Goal: Task Accomplishment & Management: Manage account settings

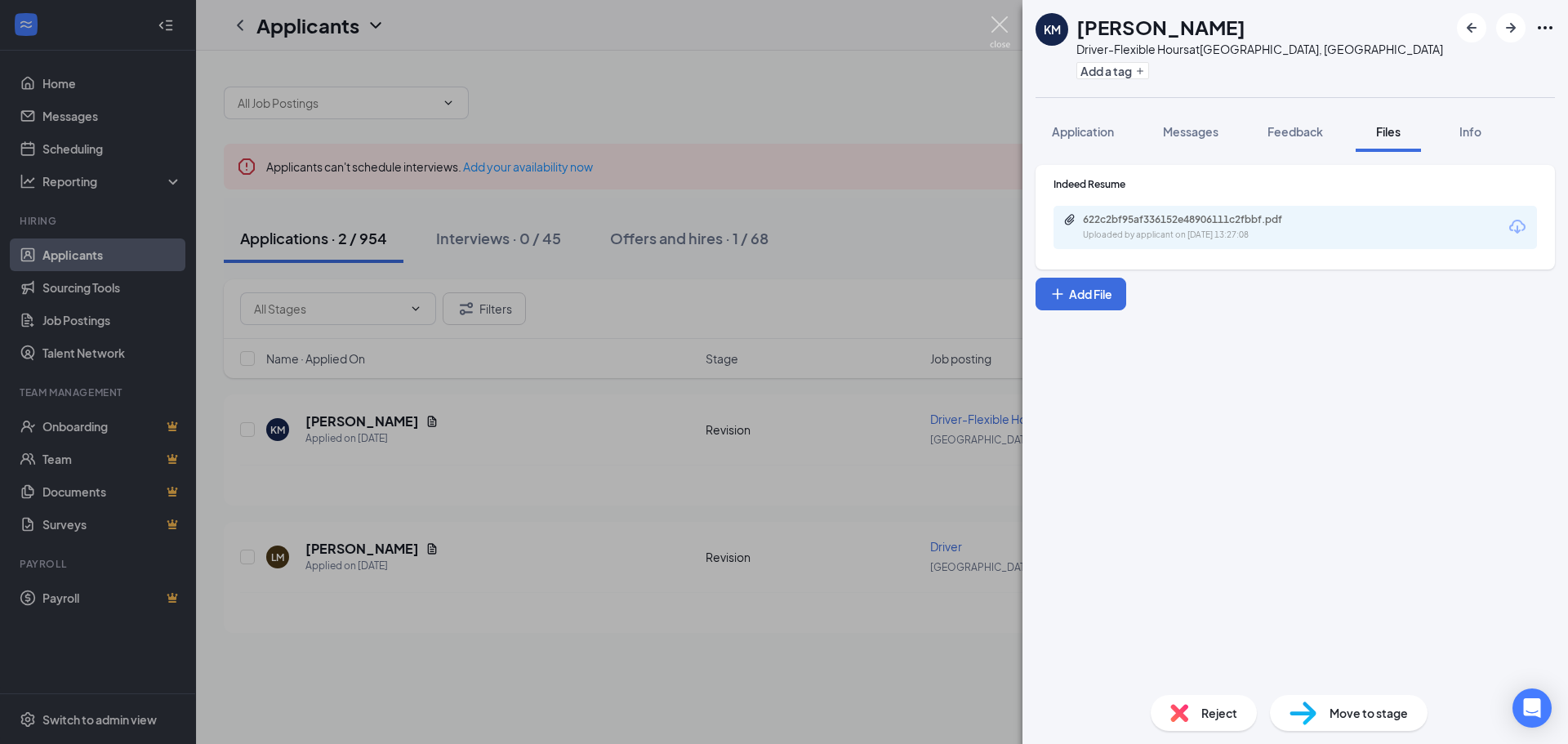
click at [1004, 23] on img at bounding box center [1000, 32] width 21 height 32
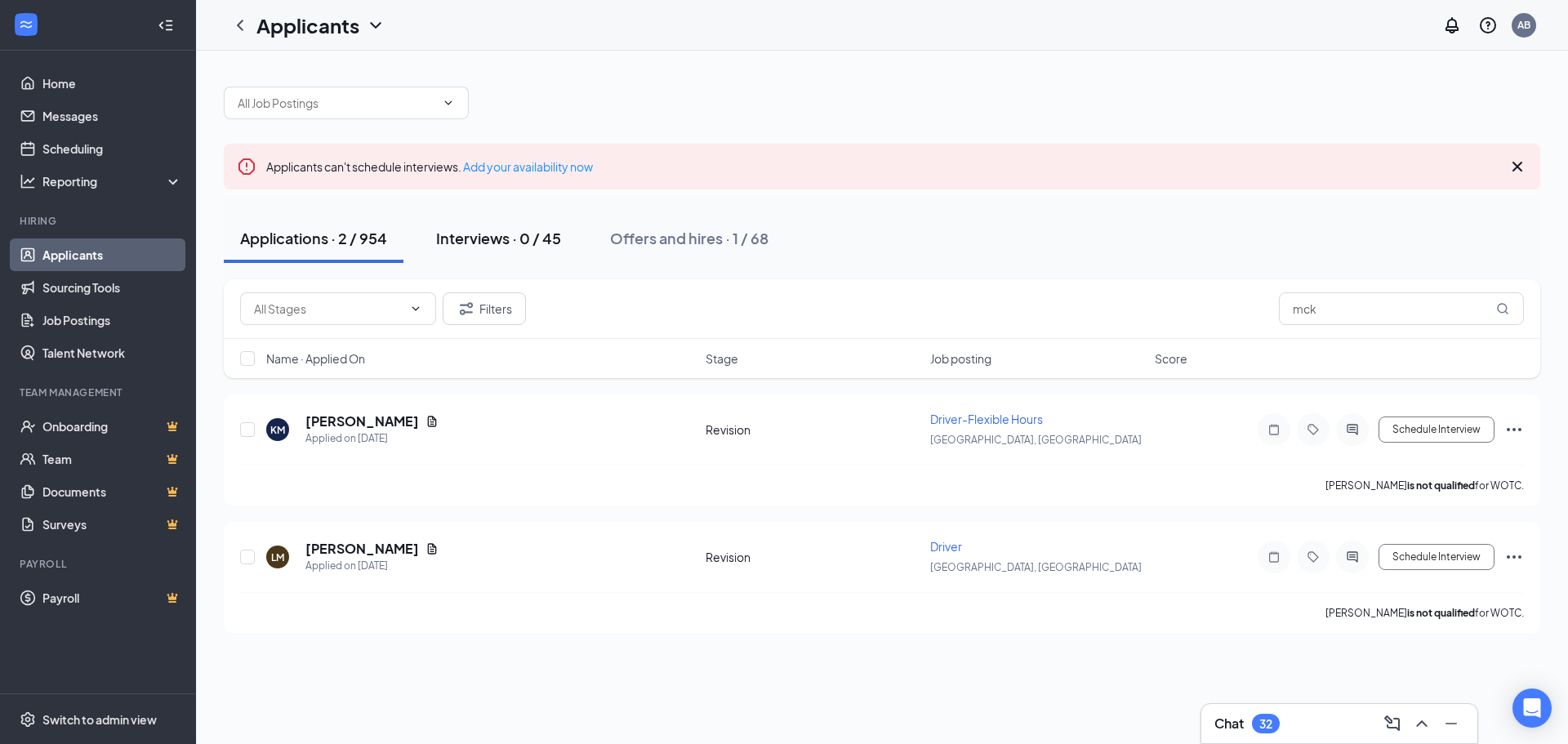
click at [487, 243] on div "Interviews · 0 / 45" at bounding box center [499, 238] width 125 height 21
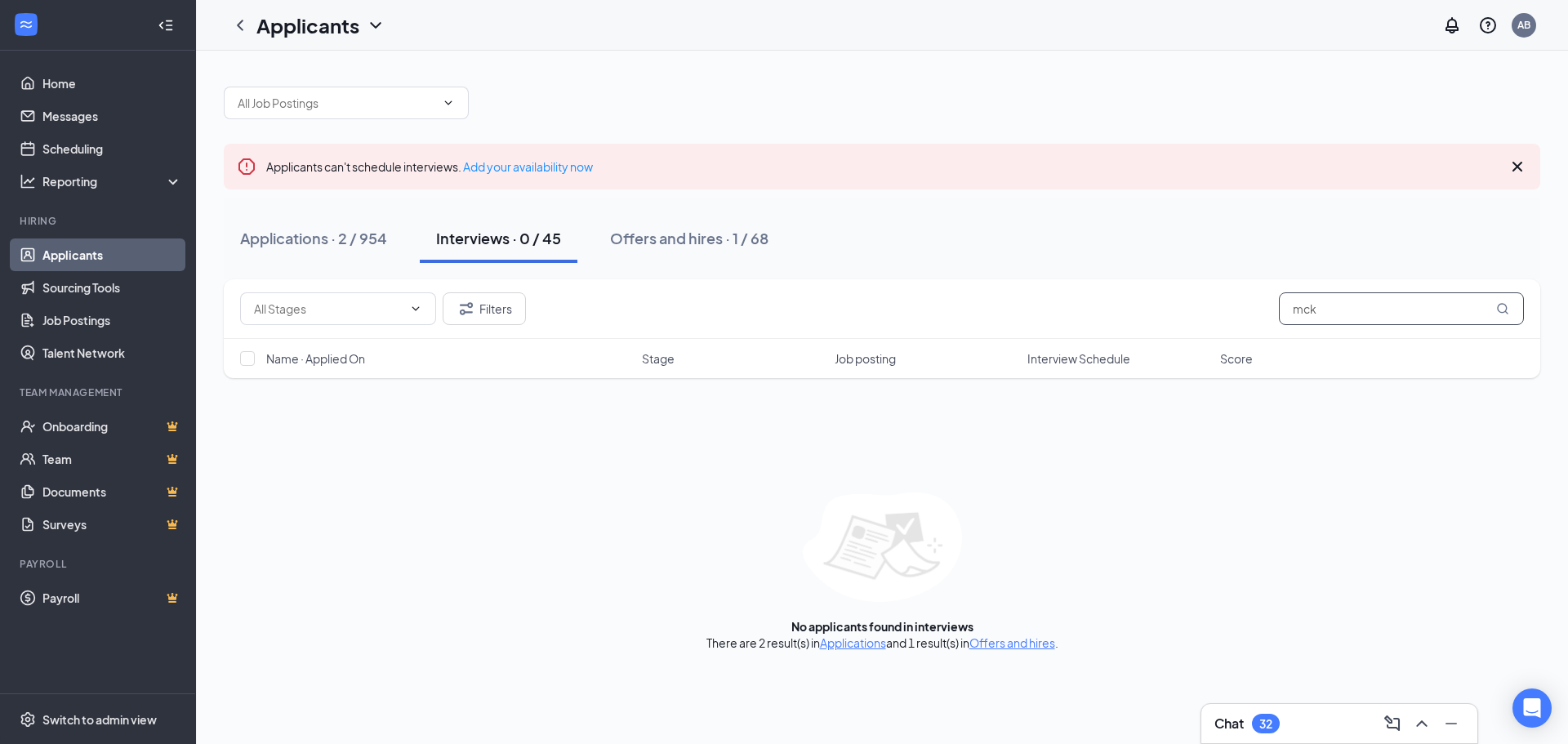
drag, startPoint x: 1325, startPoint y: 309, endPoint x: 1250, endPoint y: 293, distance: 76.7
click at [1261, 307] on div "Filters mck" at bounding box center [881, 308] width 1284 height 32
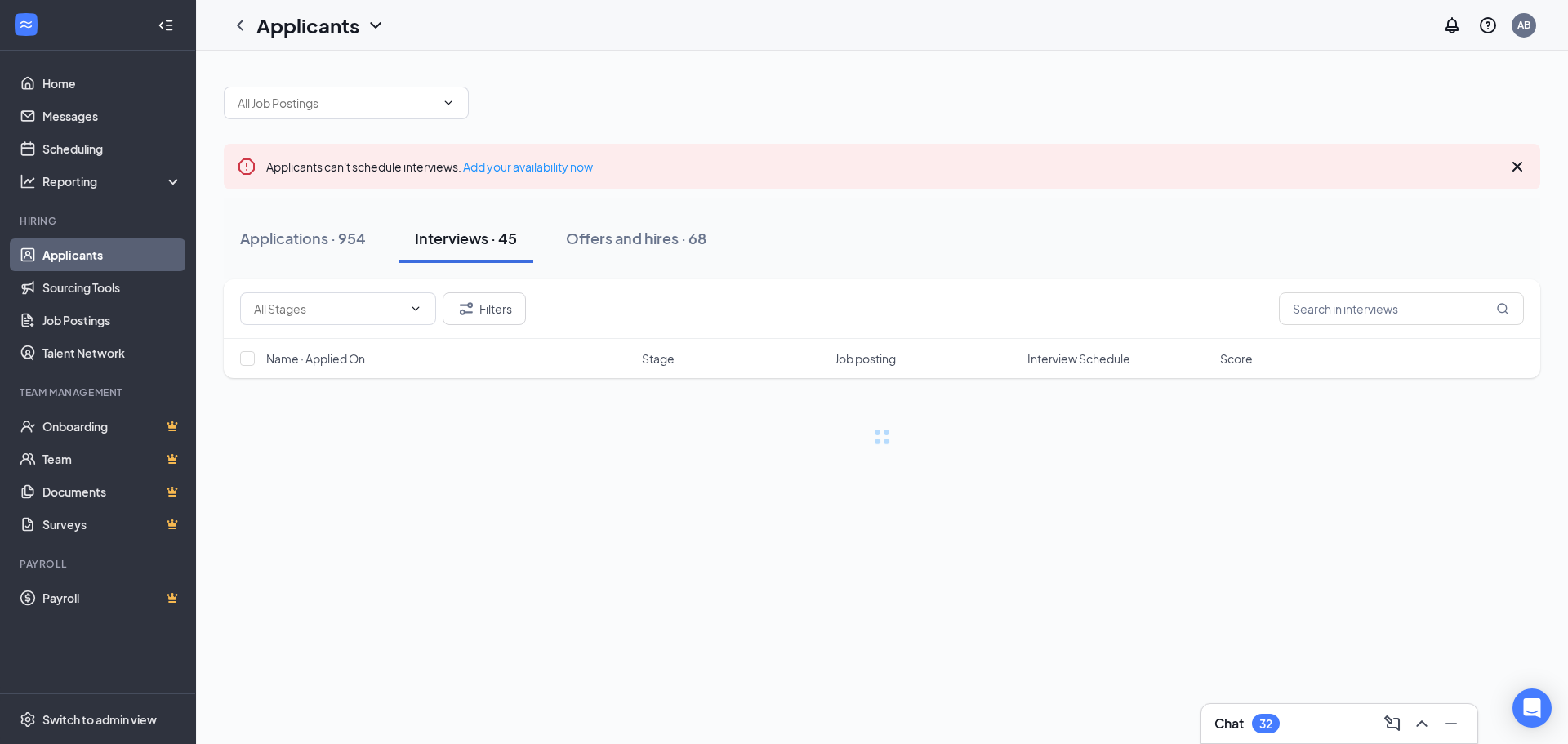
click at [1241, 277] on div "Applications · 954 Interviews · 45 Offers and hires · 68" at bounding box center [882, 238] width 1317 height 82
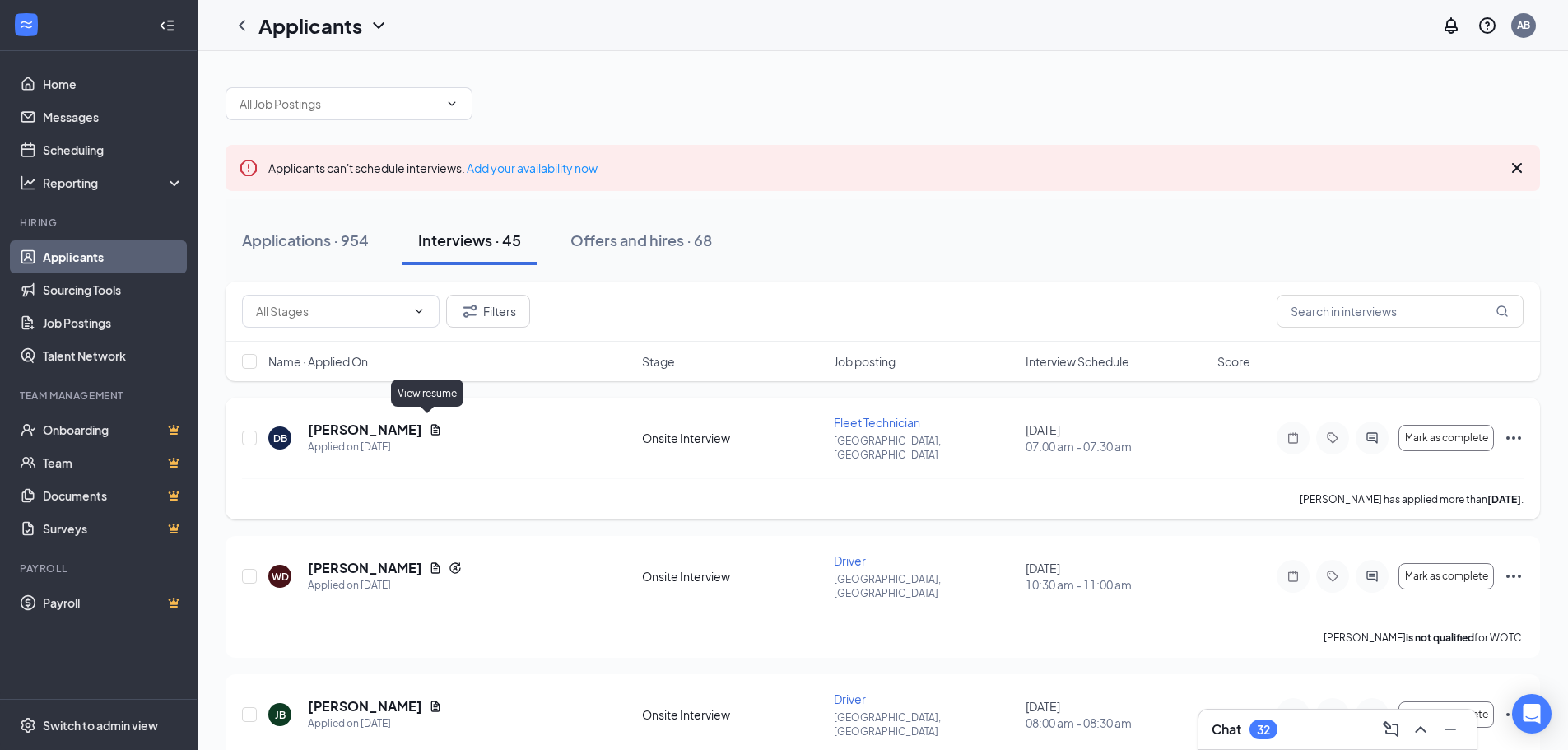
click at [429, 423] on icon "Document" at bounding box center [435, 429] width 13 height 13
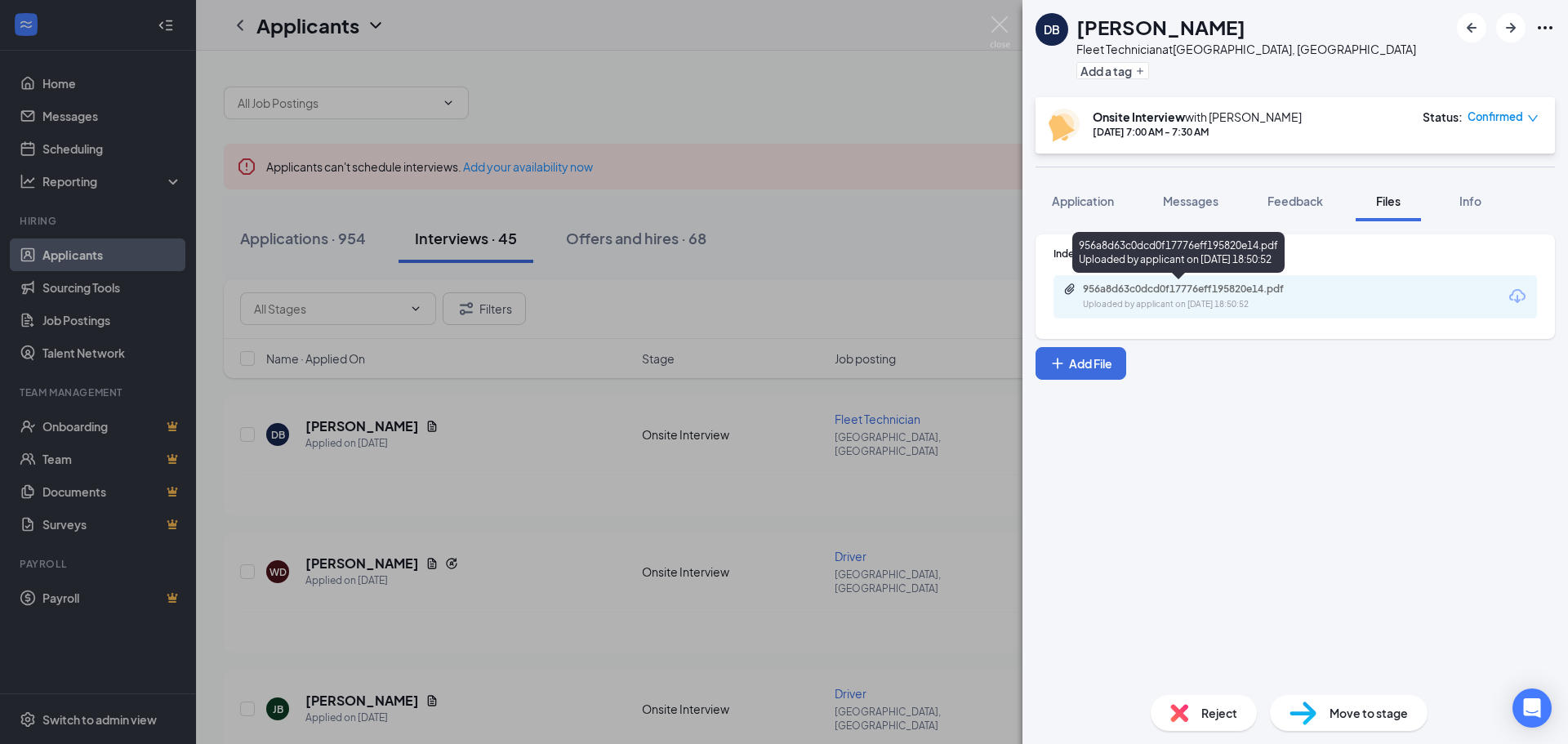
click at [1223, 290] on div "956a8d63c0dcd0f17776eff195820e14.pdf" at bounding box center [1198, 289] width 229 height 13
click at [798, 115] on div "DB [PERSON_NAME] Fleet Technician at [GEOGRAPHIC_DATA], [GEOGRAPHIC_DATA] Add a…" at bounding box center [784, 372] width 1568 height 744
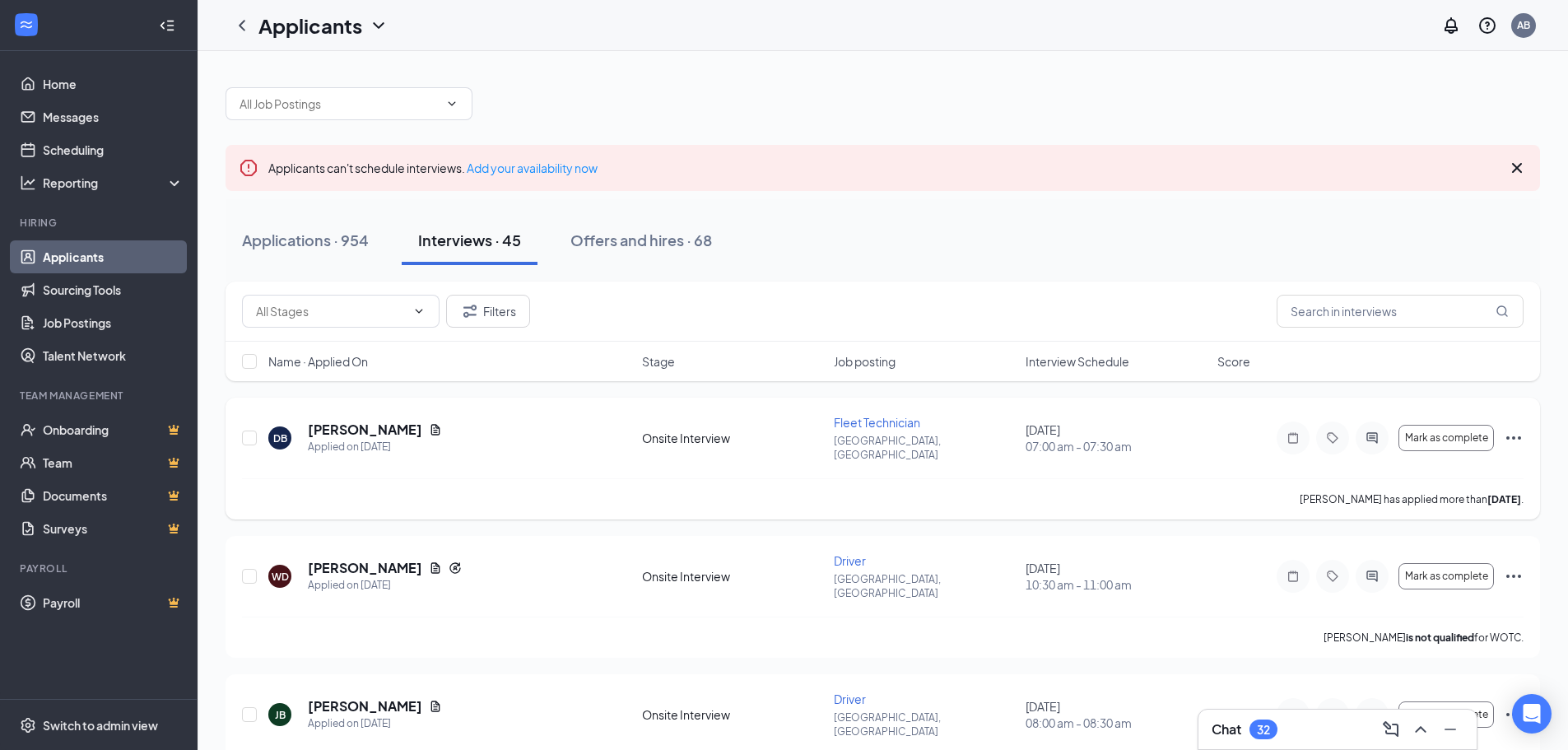
click at [1511, 428] on icon "Ellipses" at bounding box center [1513, 438] width 20 height 20
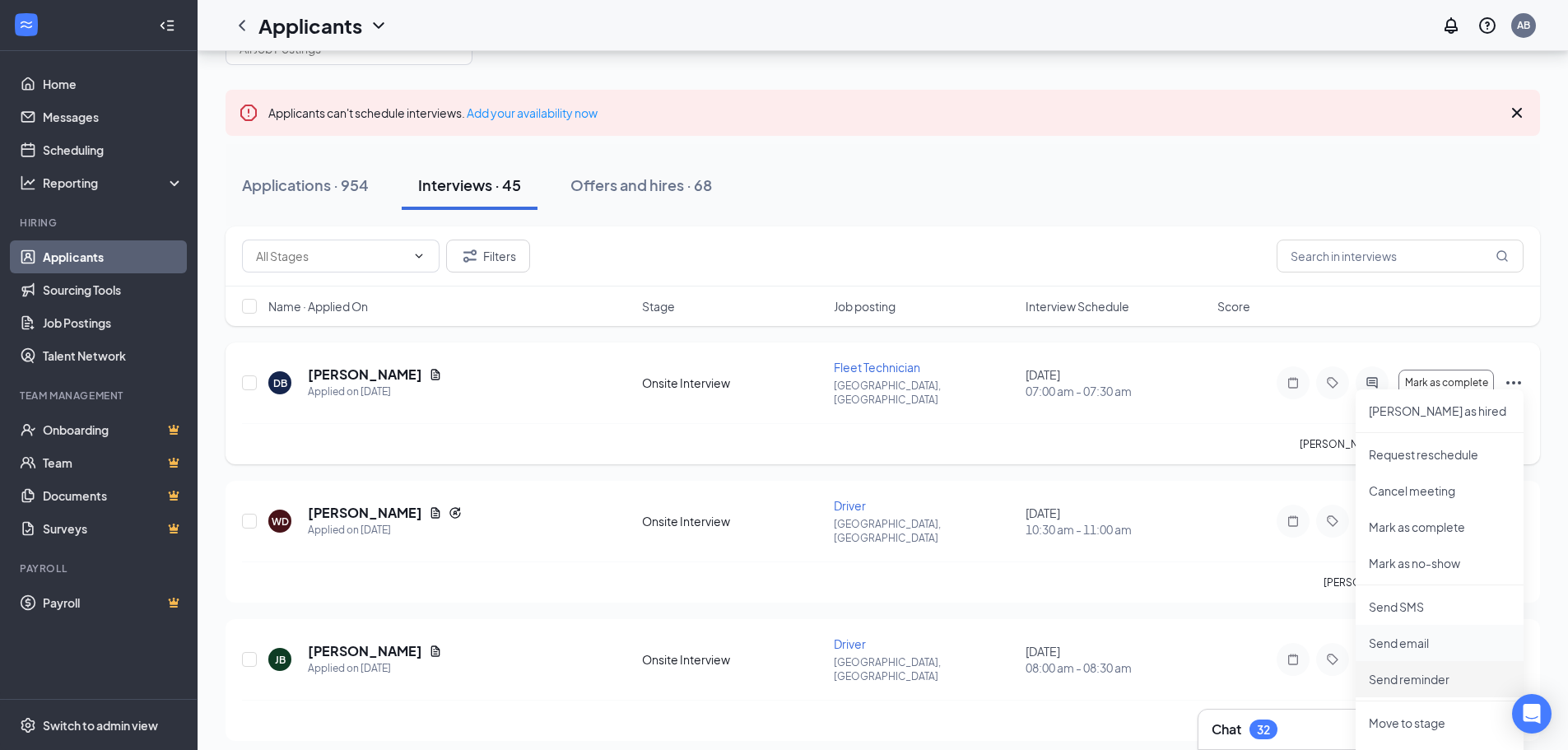
scroll to position [83, 0]
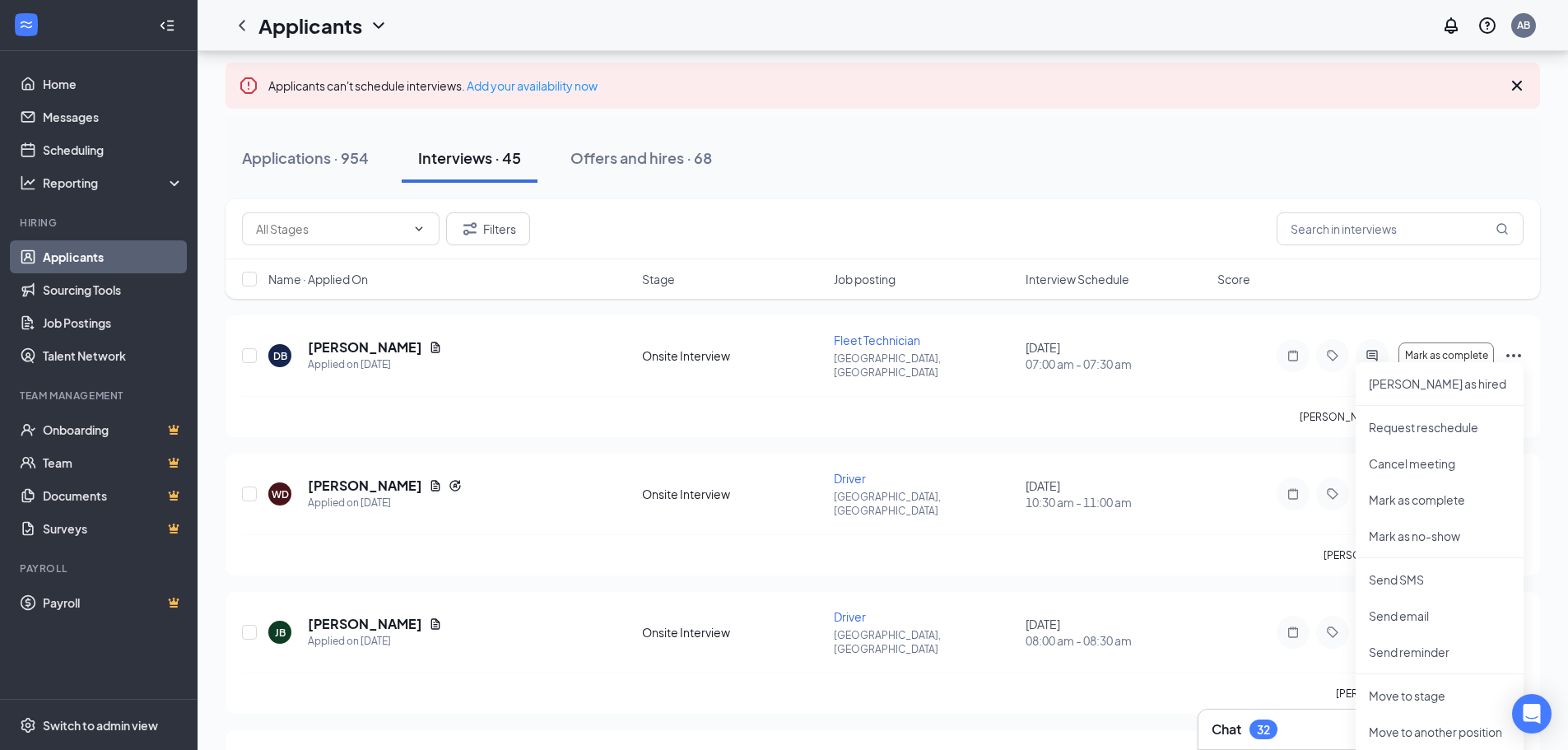
click at [864, 232] on div "Filters" at bounding box center [883, 229] width 1282 height 33
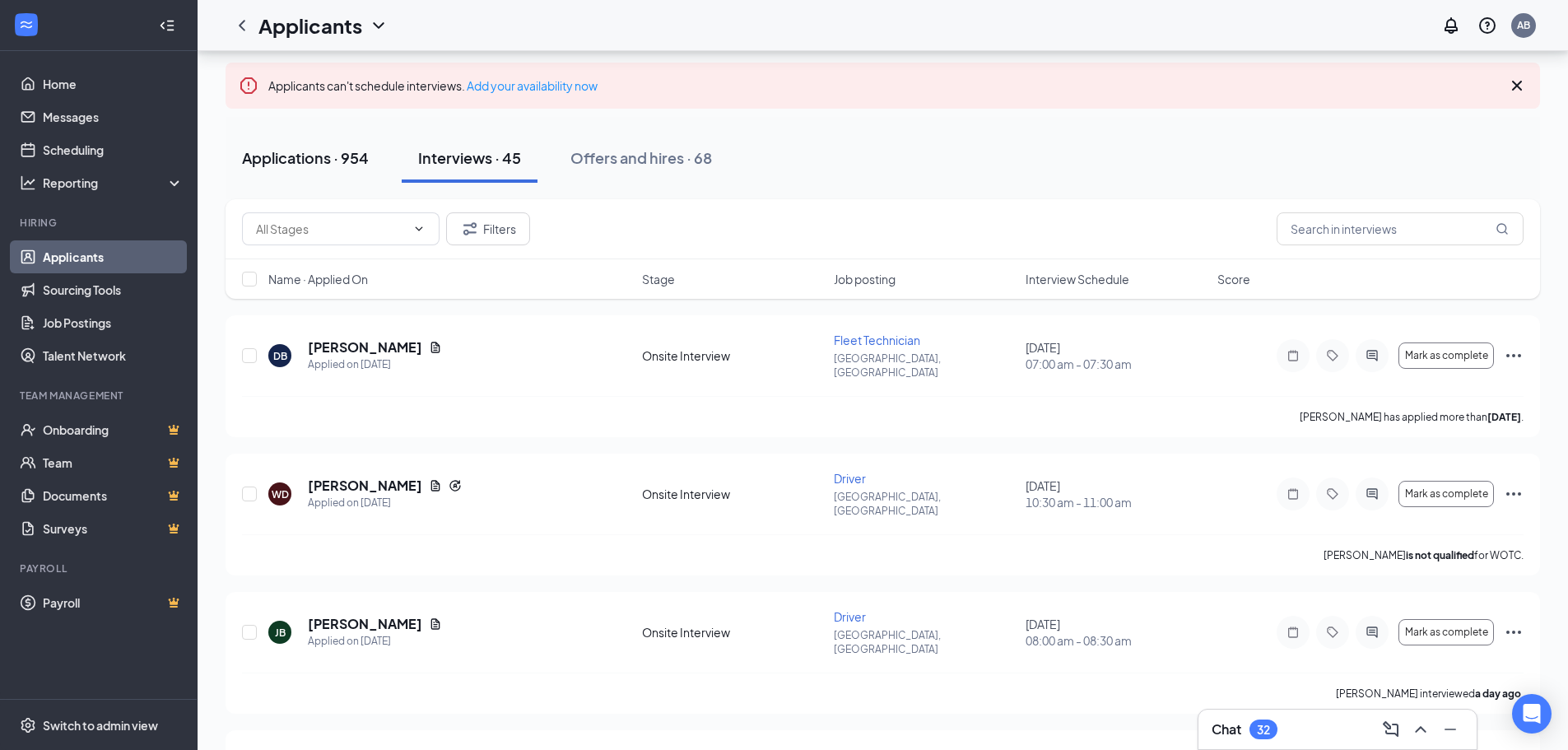
click at [320, 153] on div "Applications · 954" at bounding box center [305, 157] width 126 height 21
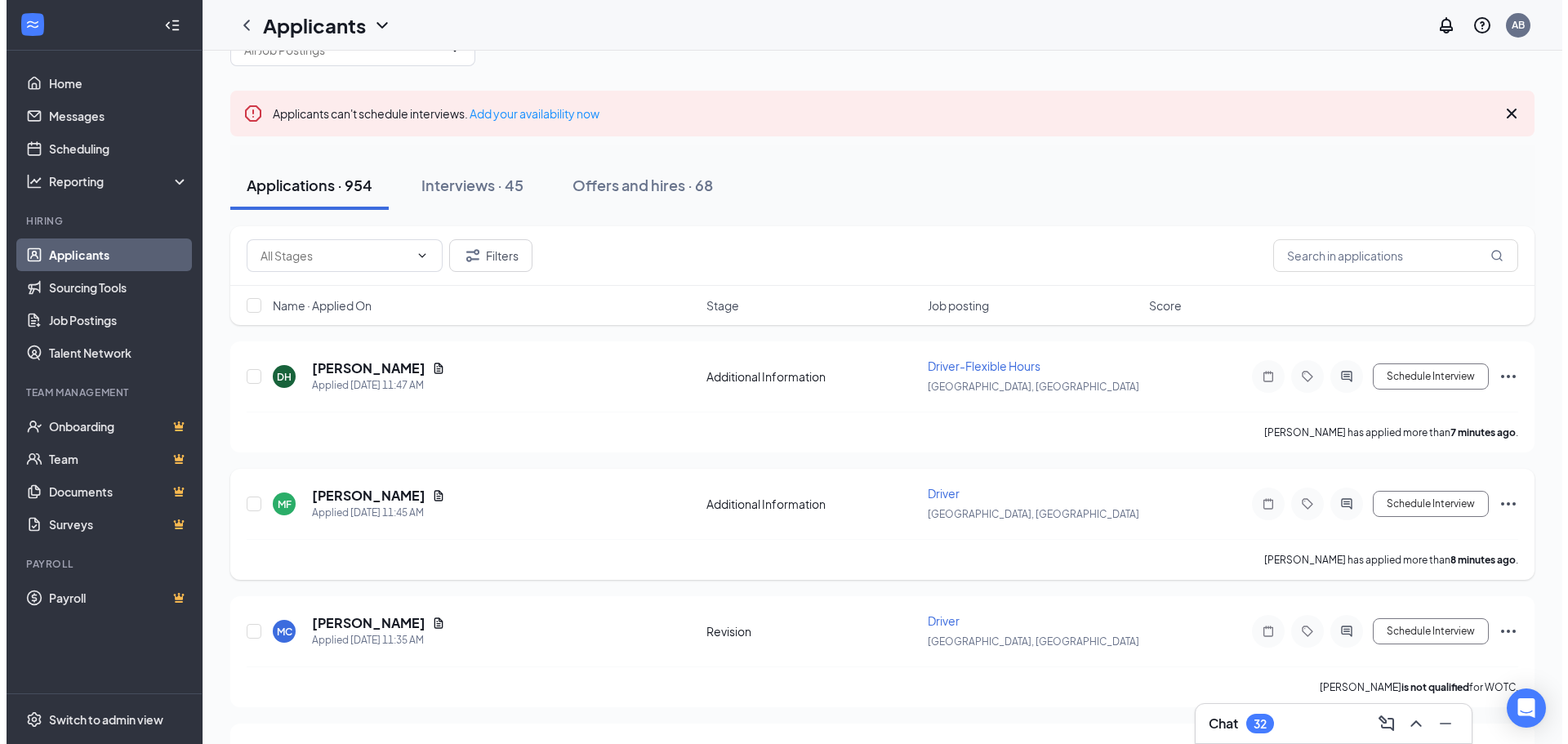
scroll to position [82, 0]
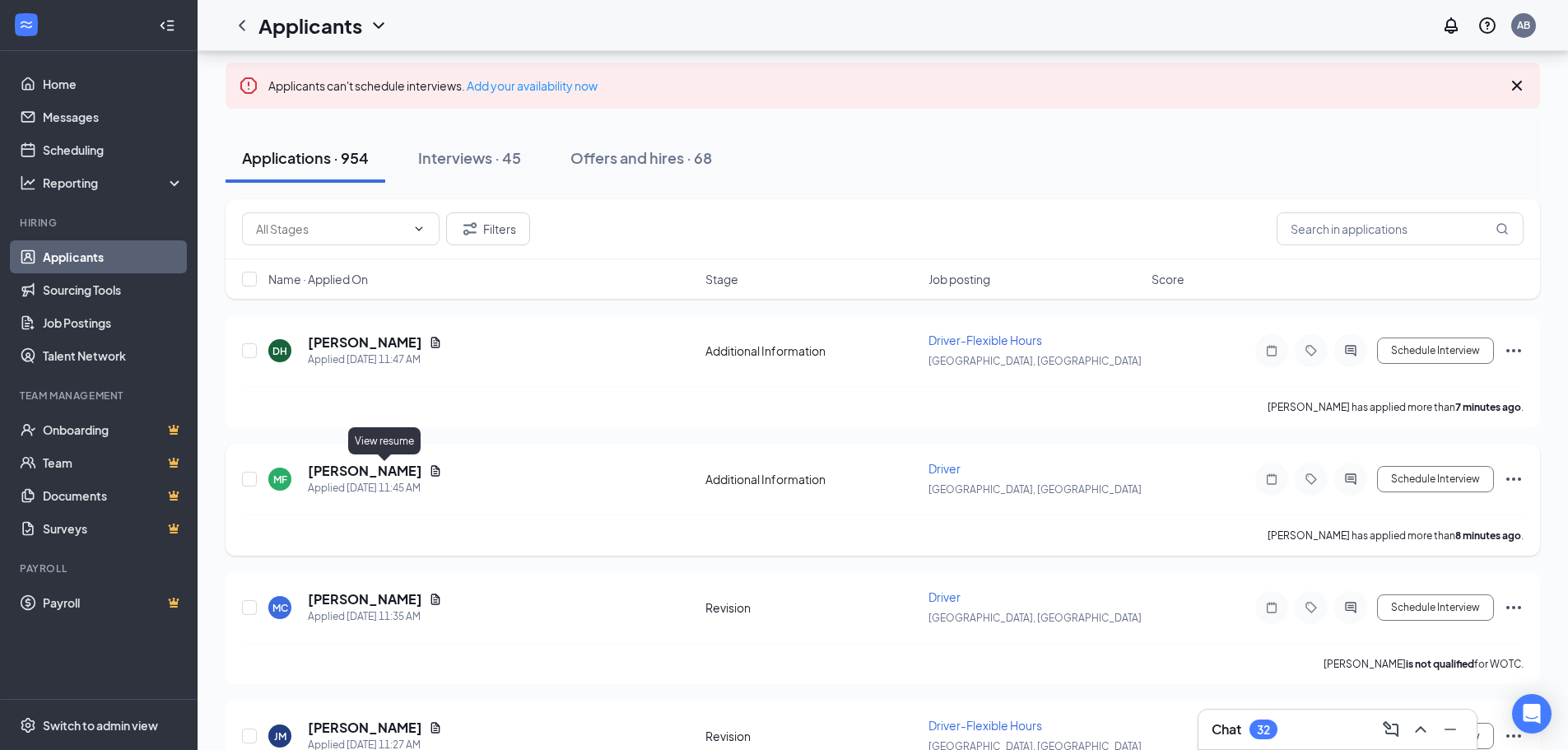
click at [429, 475] on icon "Document" at bounding box center [435, 471] width 13 height 13
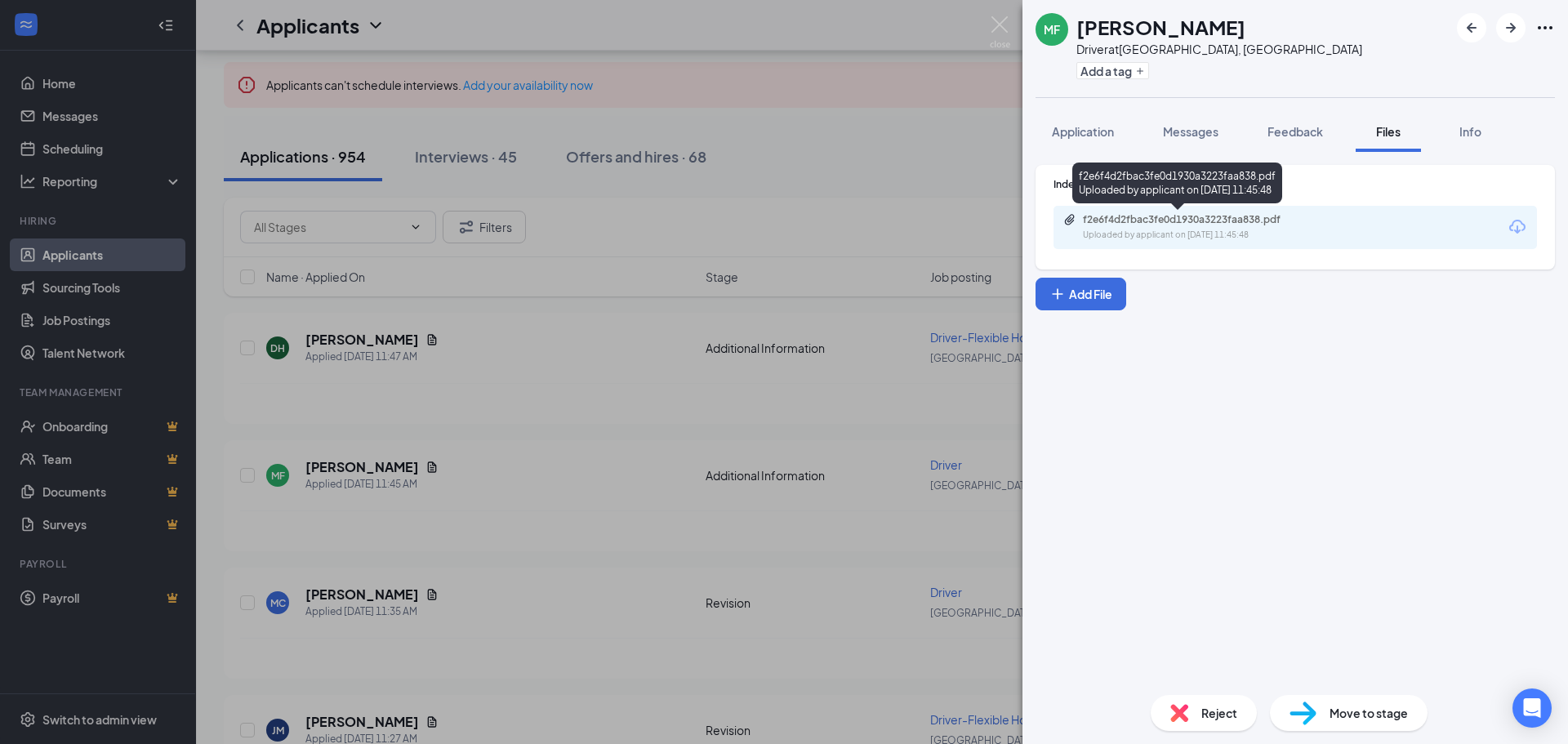
click at [1212, 222] on div "f2e6f4d2fbac3fe0d1930a3223faa838.pdf" at bounding box center [1198, 219] width 229 height 13
click at [1223, 705] on span "Reject" at bounding box center [1220, 712] width 36 height 18
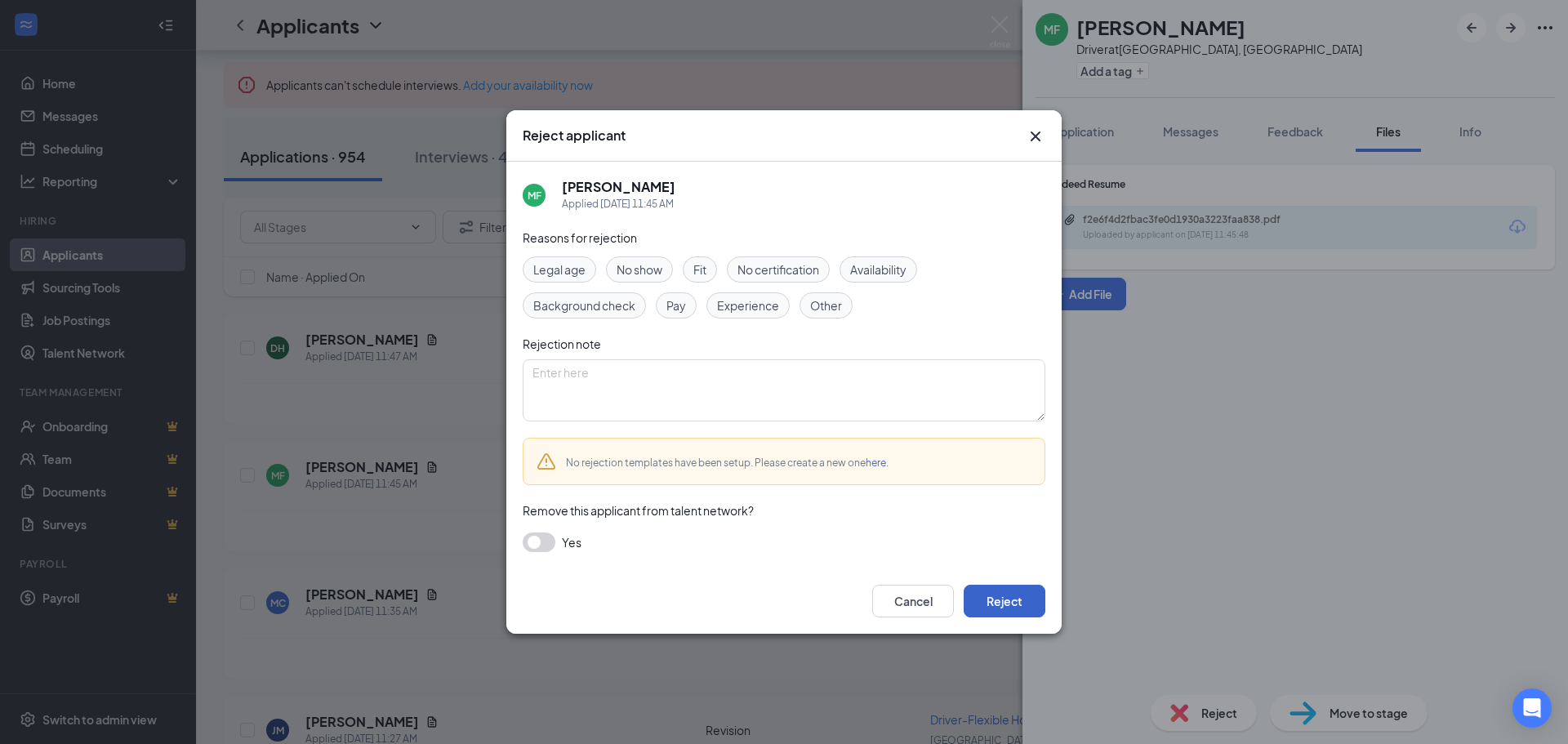
click at [1016, 610] on button "Reject" at bounding box center [1004, 601] width 82 height 32
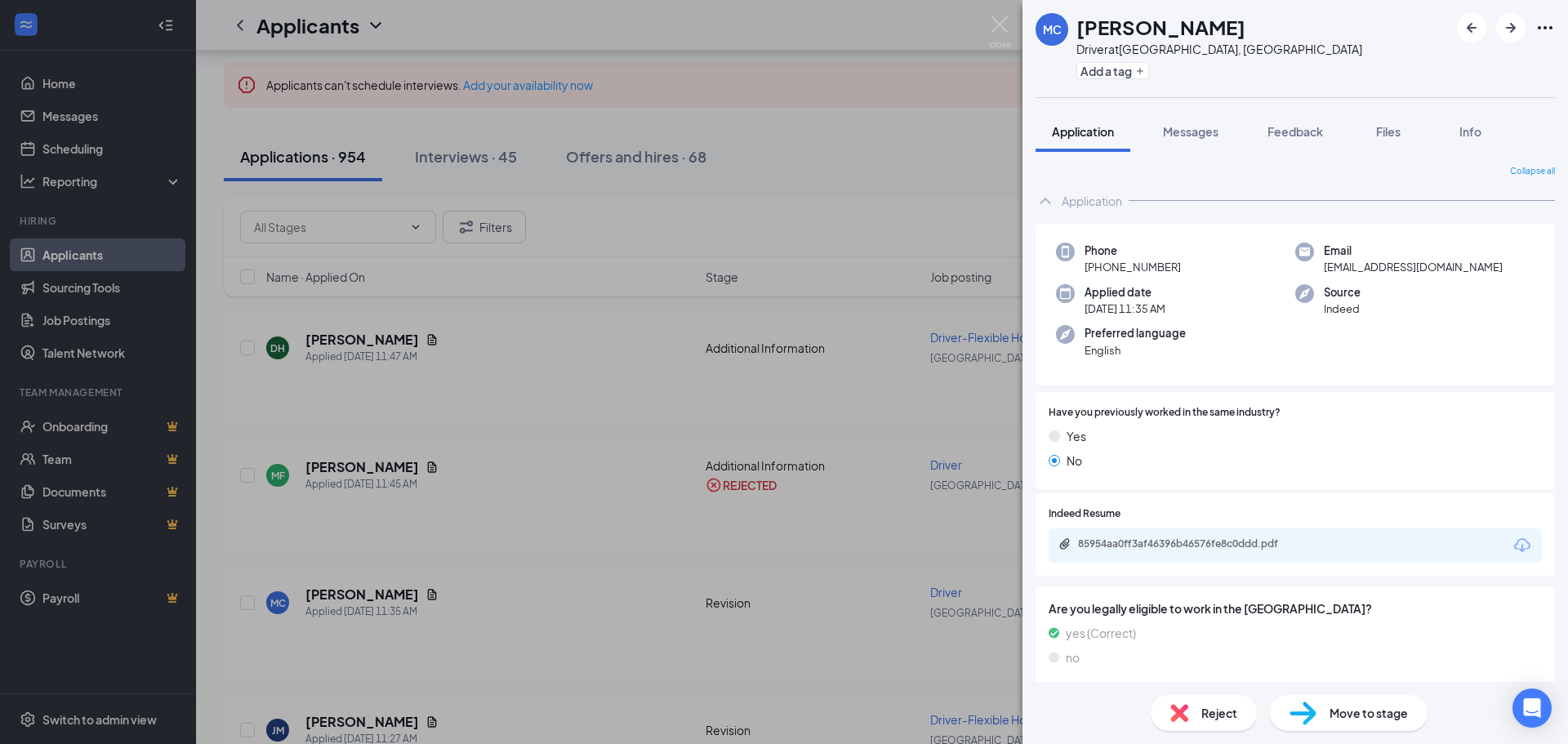
click at [1164, 538] on div "85954aa0ff3af46396b46576fe8c0ddd.pdf" at bounding box center [1193, 544] width 229 height 13
click at [1217, 718] on span "Reject" at bounding box center [1220, 712] width 36 height 18
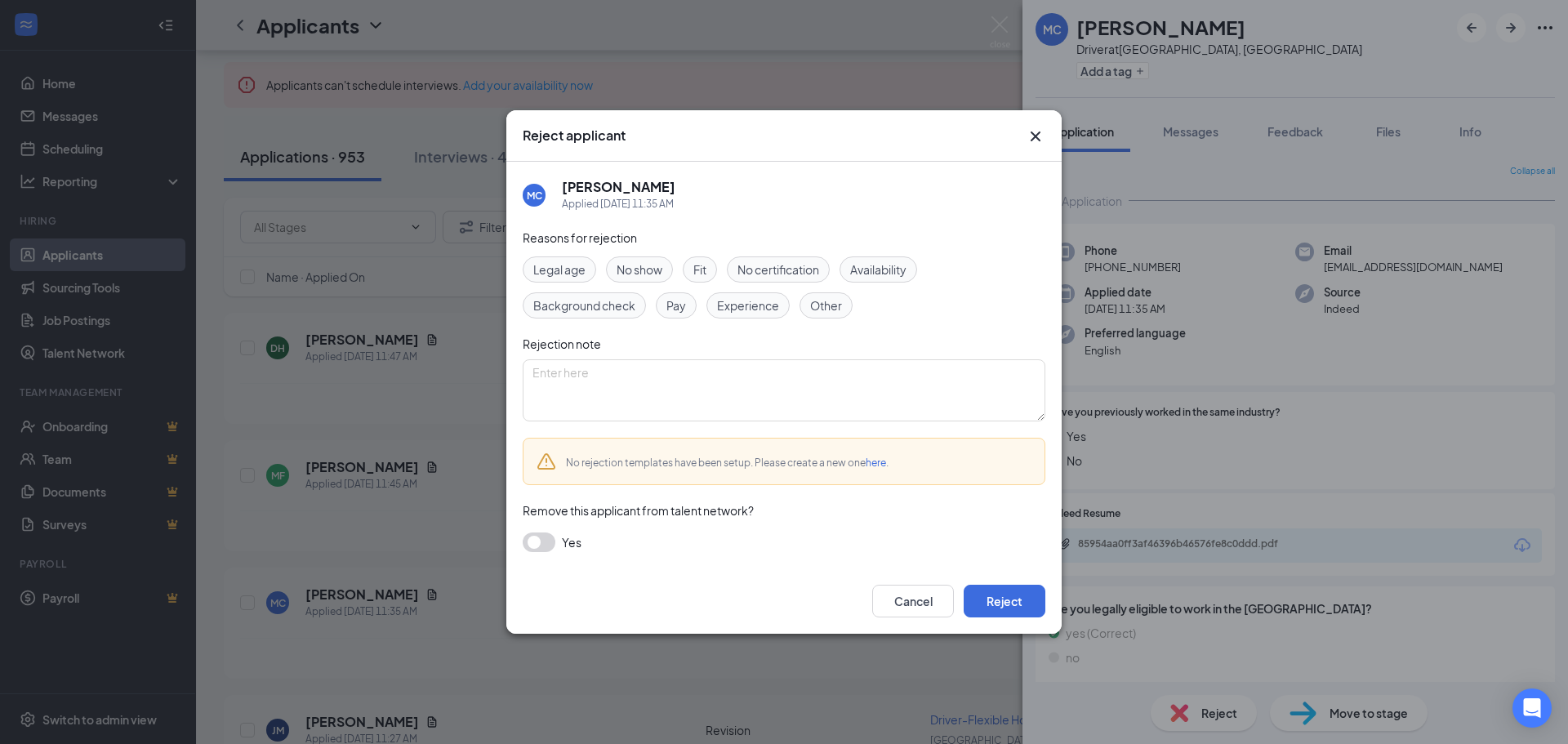
click at [998, 620] on div "Cancel Reject" at bounding box center [784, 601] width 556 height 65
click at [1004, 607] on button "Reject" at bounding box center [1004, 601] width 82 height 32
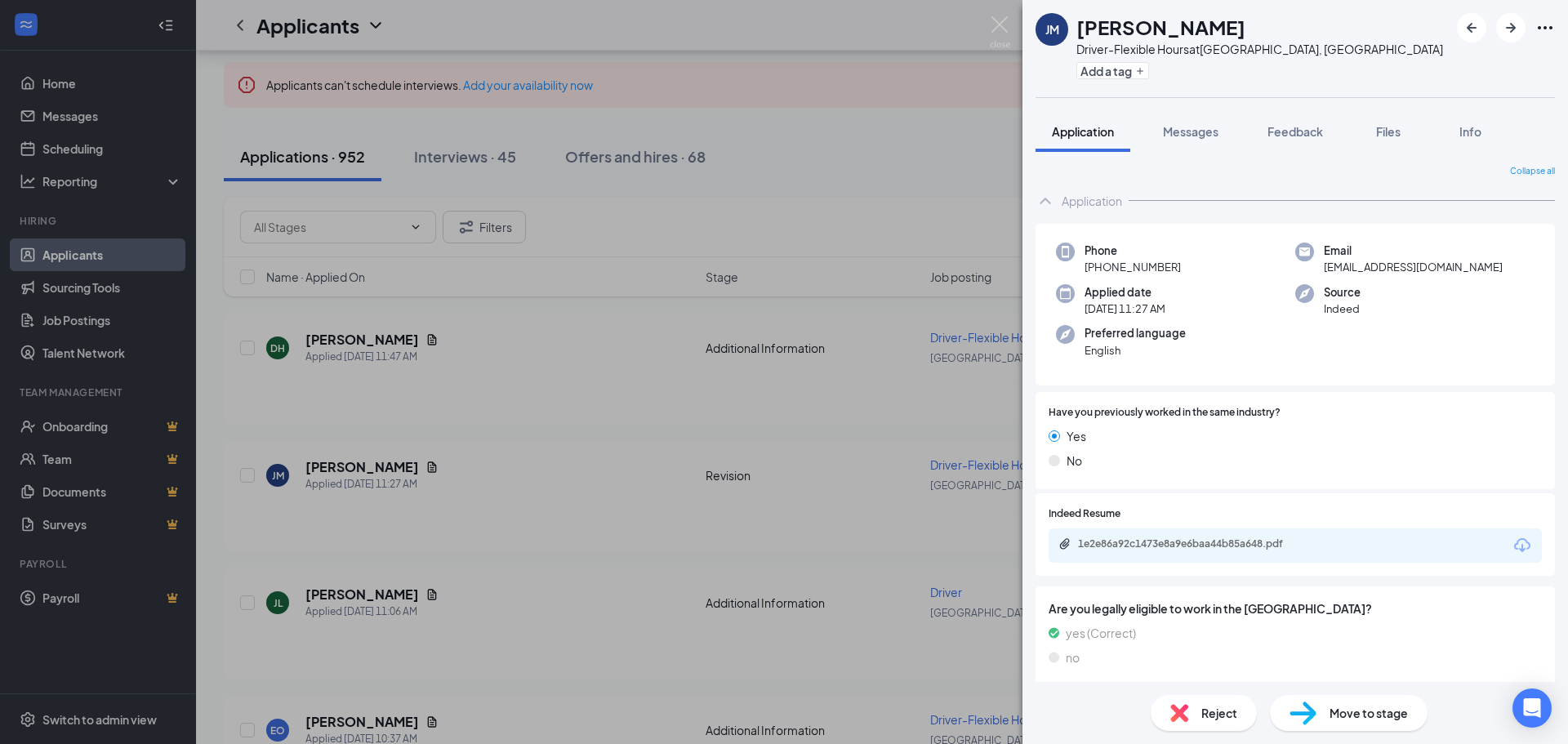
click at [1148, 541] on div "1e2e86a92c1473e8a9e6baa44b85a648.pdf" at bounding box center [1193, 544] width 229 height 13
click at [1202, 714] on span "Reject" at bounding box center [1220, 712] width 36 height 18
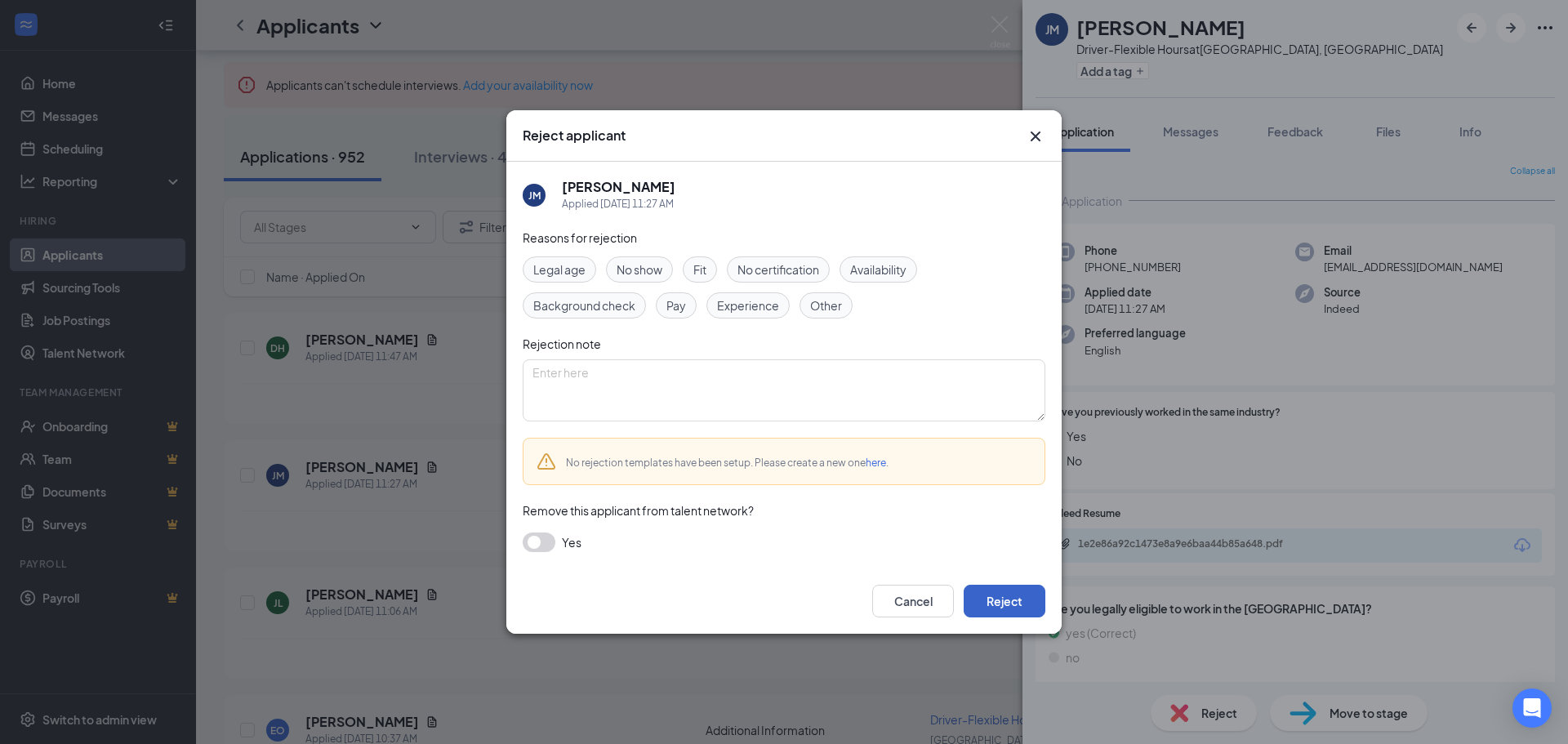
click at [1027, 599] on button "Reject" at bounding box center [1004, 601] width 82 height 32
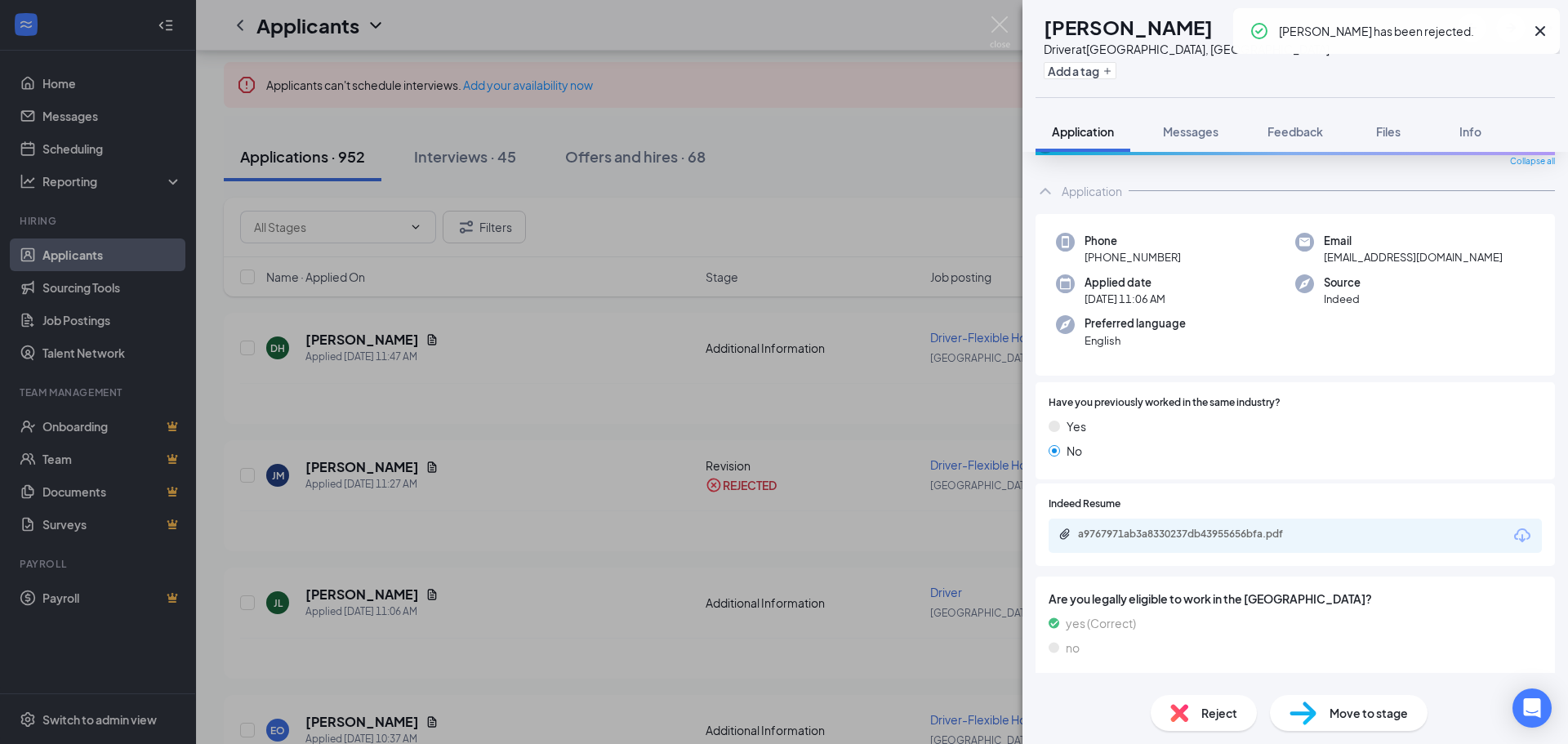
scroll to position [78, 0]
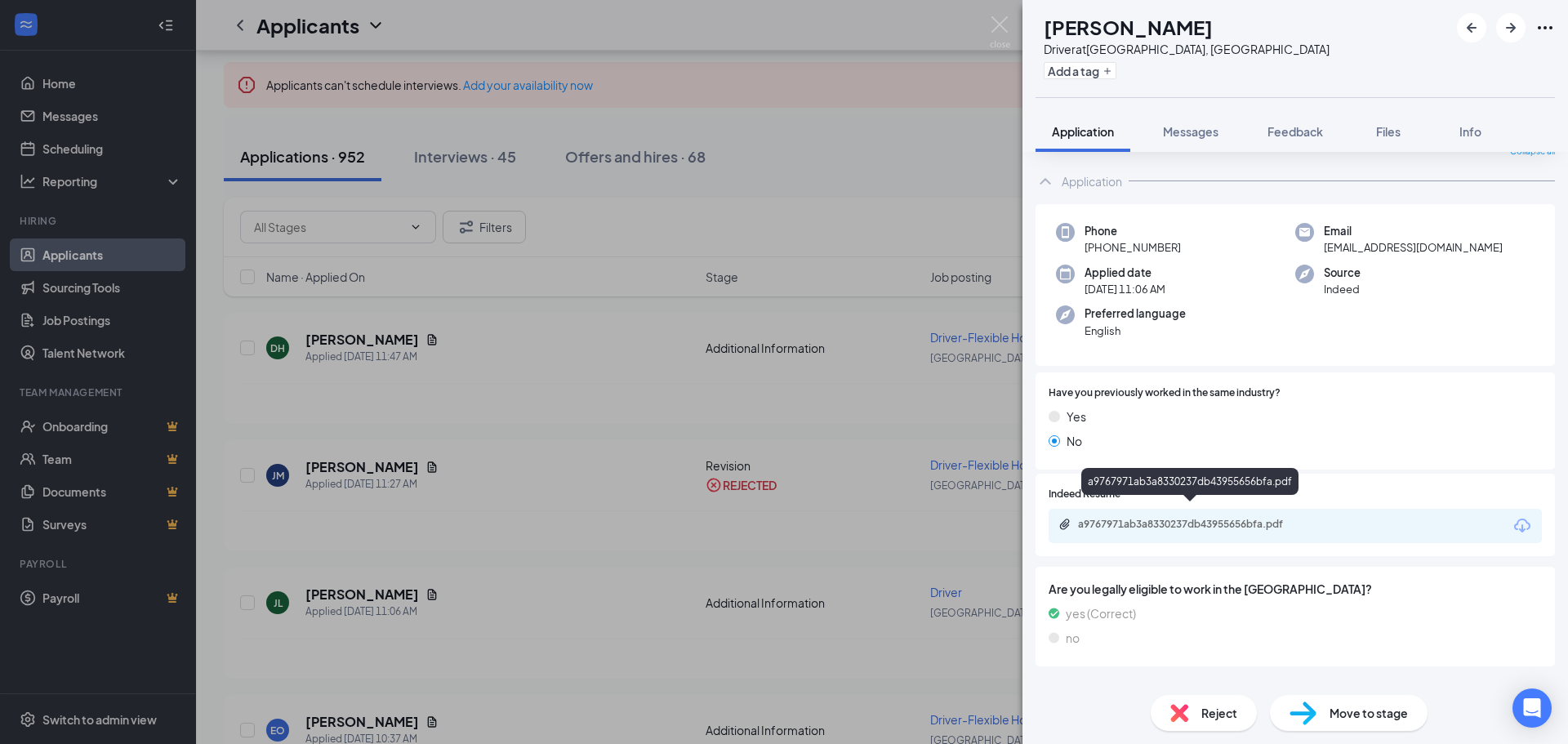
click at [1179, 518] on div "a9767971ab3a8330237db43955656bfa.pdf" at bounding box center [1193, 524] width 229 height 13
click at [1169, 713] on div "Reject" at bounding box center [1204, 713] width 106 height 36
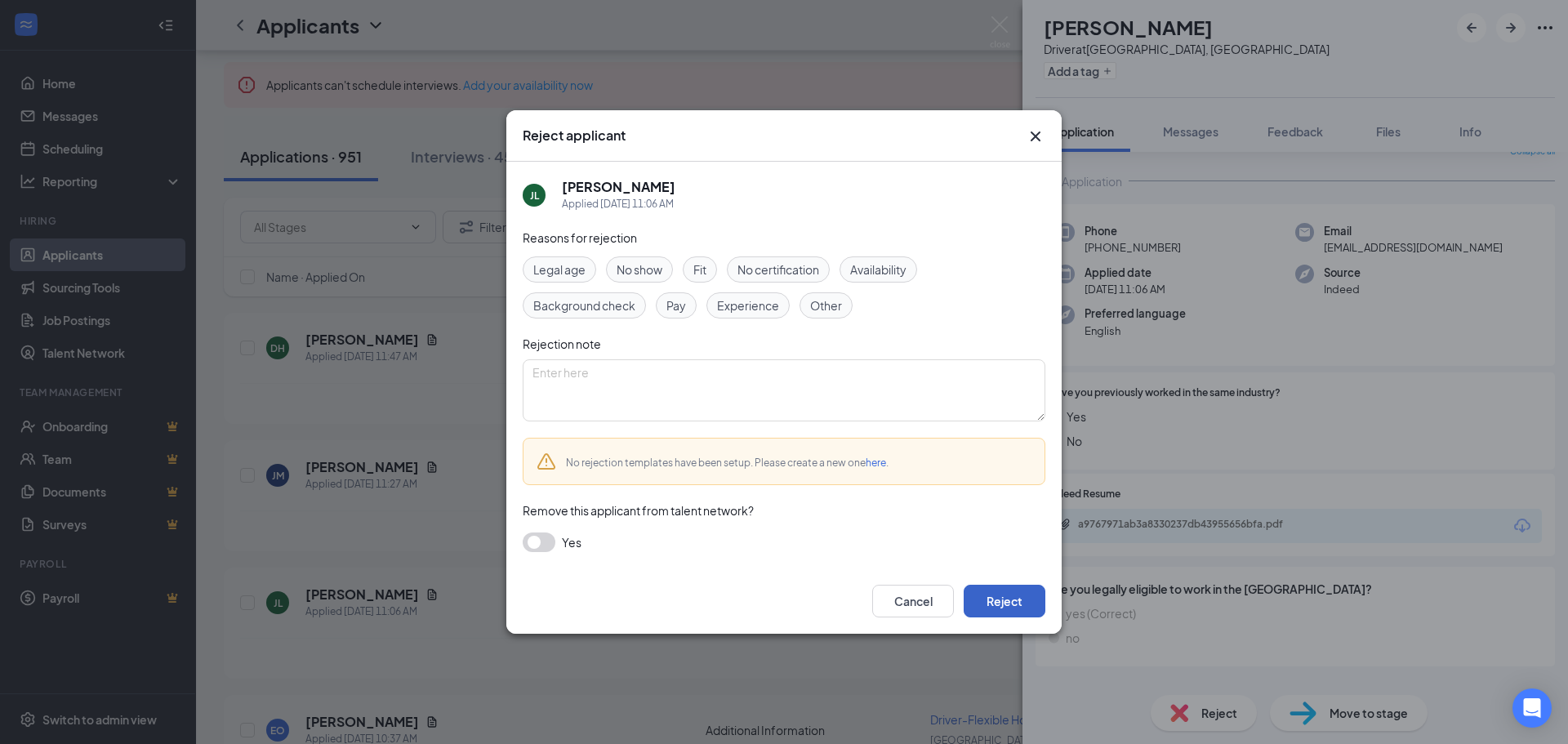
click at [1006, 600] on button "Reject" at bounding box center [1004, 601] width 82 height 32
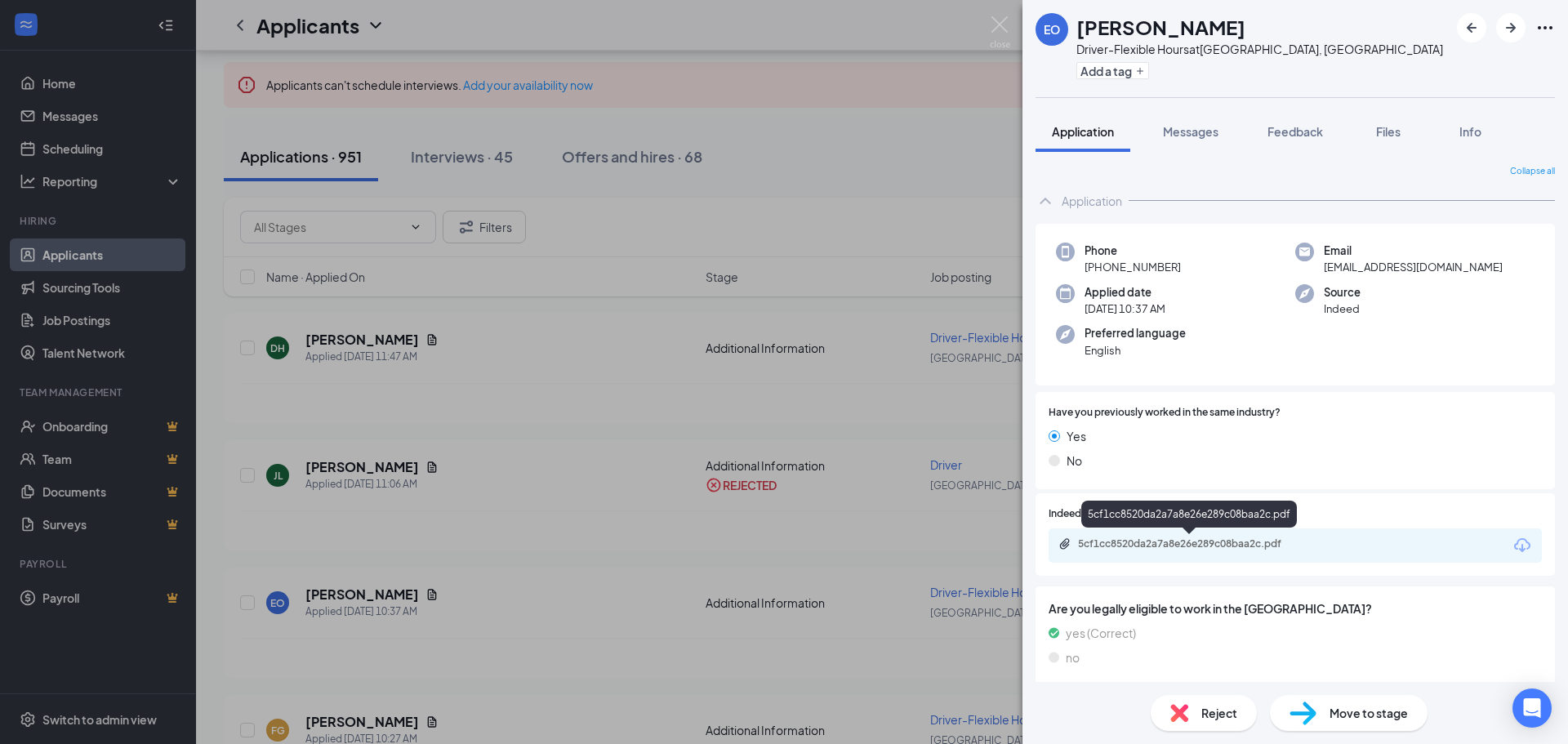
click at [1173, 542] on div "5cf1cc8520da2a7a8e26e289c08baa2c.pdf" at bounding box center [1193, 544] width 229 height 13
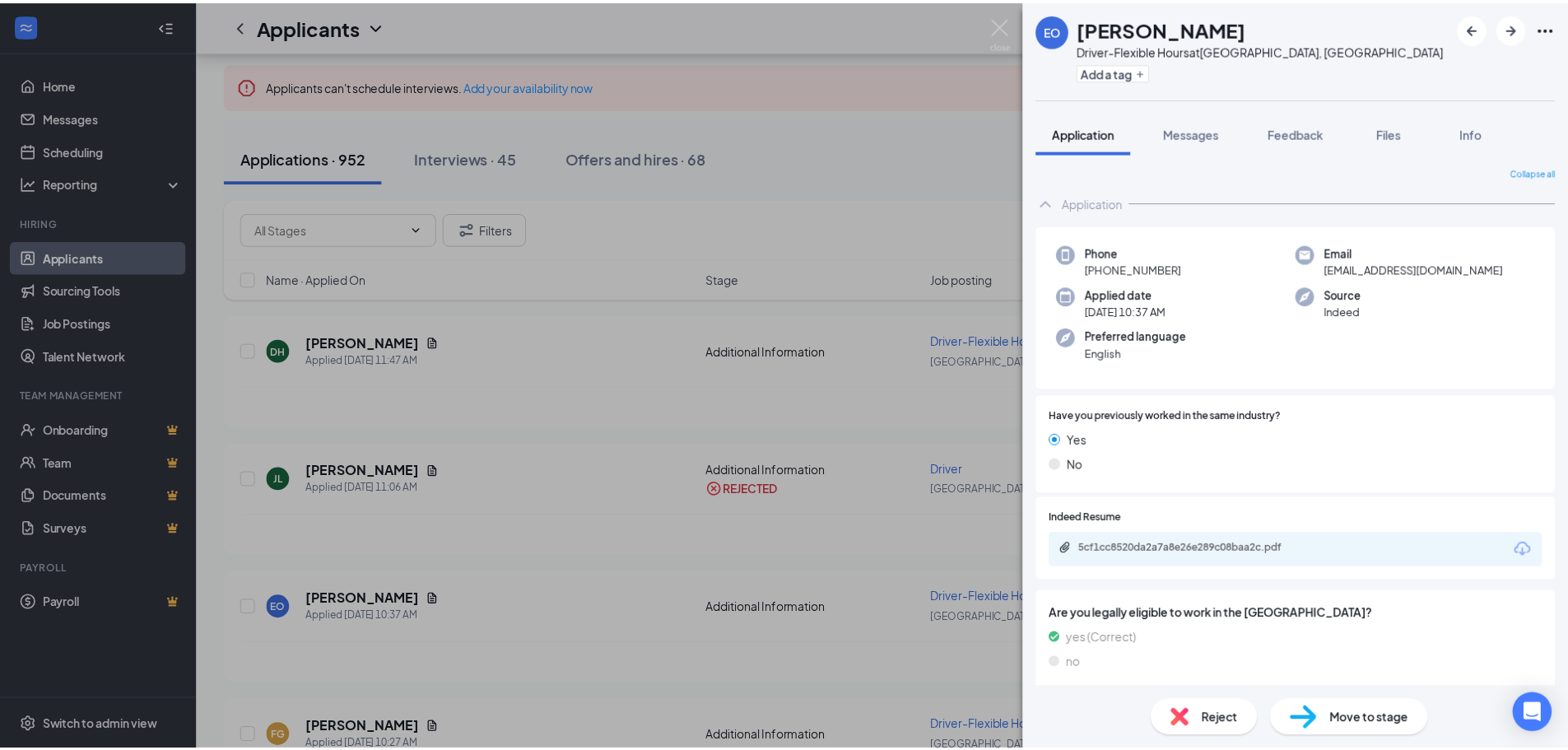
scroll to position [41, 0]
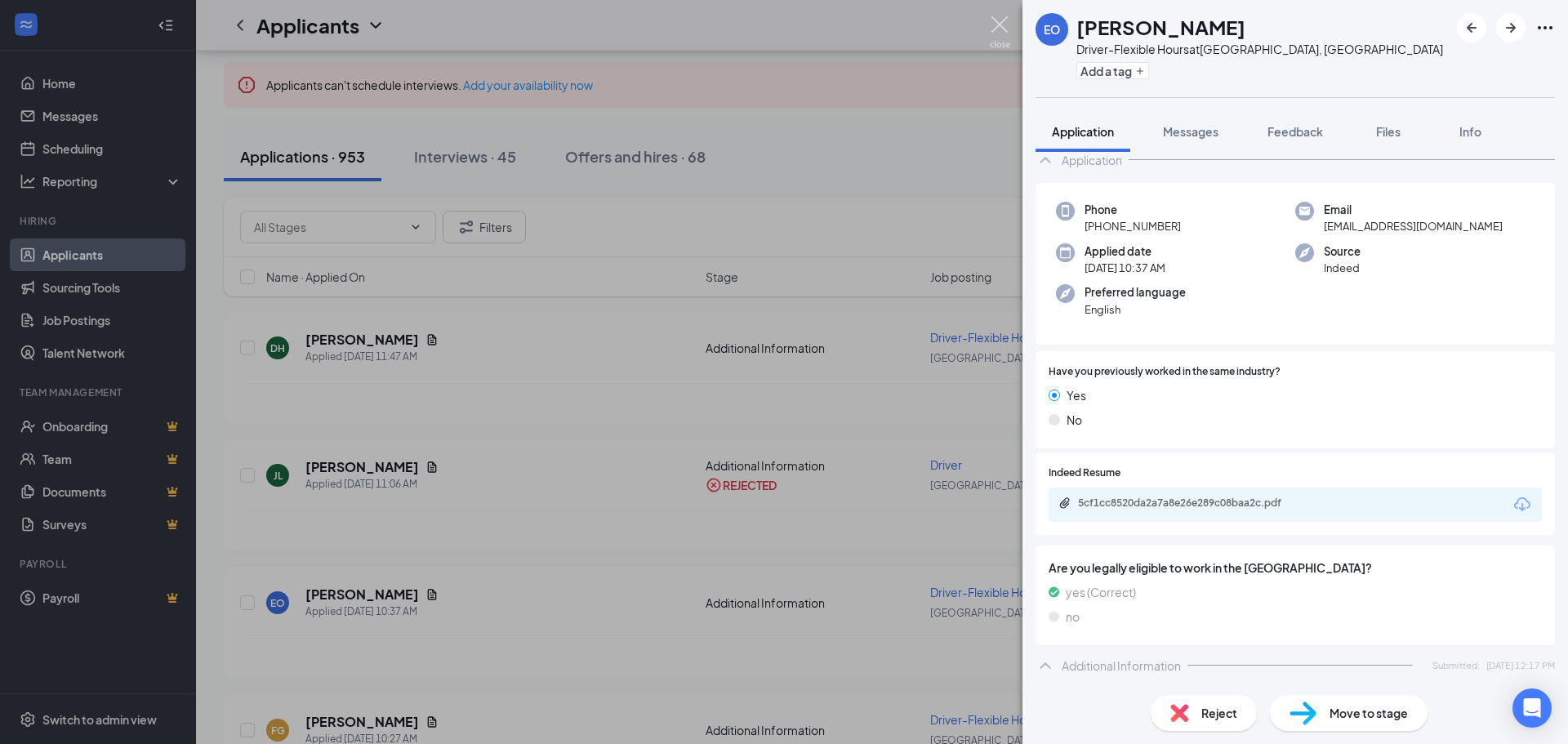
click at [995, 21] on img at bounding box center [1000, 32] width 21 height 32
